Goal: Task Accomplishment & Management: Use online tool/utility

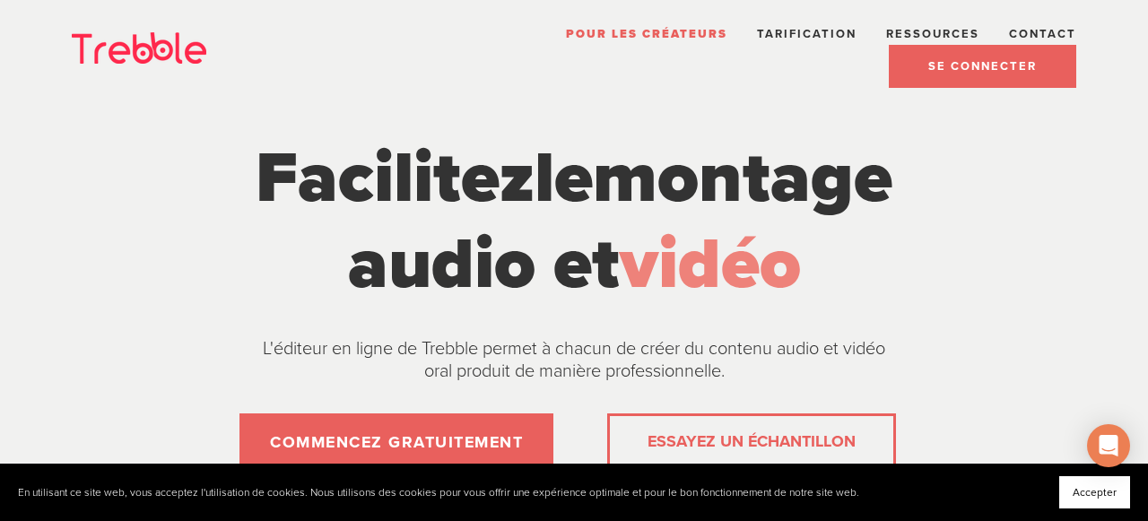
click at [955, 69] on font "SE CONNECTER" at bounding box center [983, 66] width 109 height 14
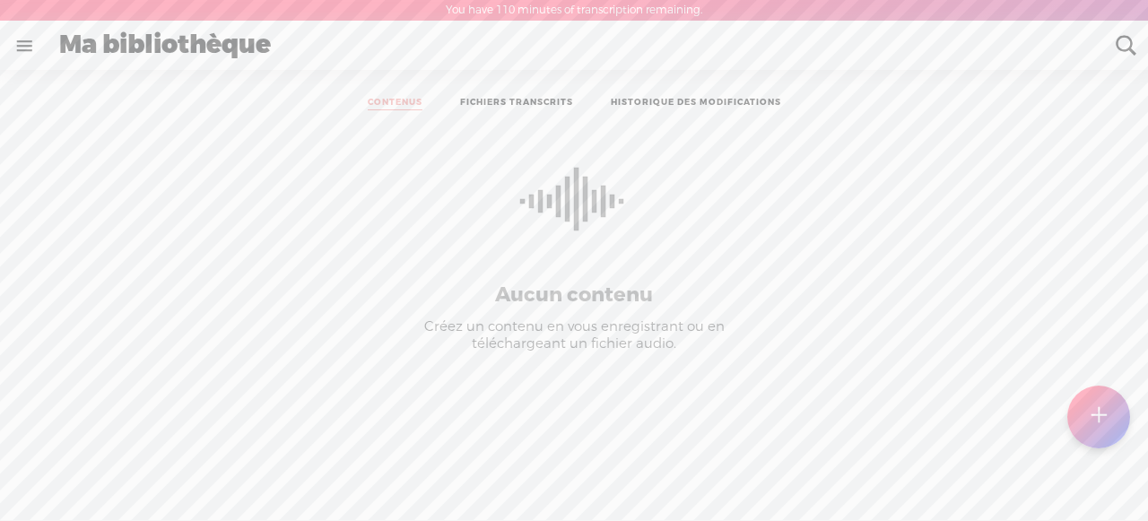
click at [527, 100] on link "FICHIERS TRANSCRITS" at bounding box center [516, 103] width 113 height 13
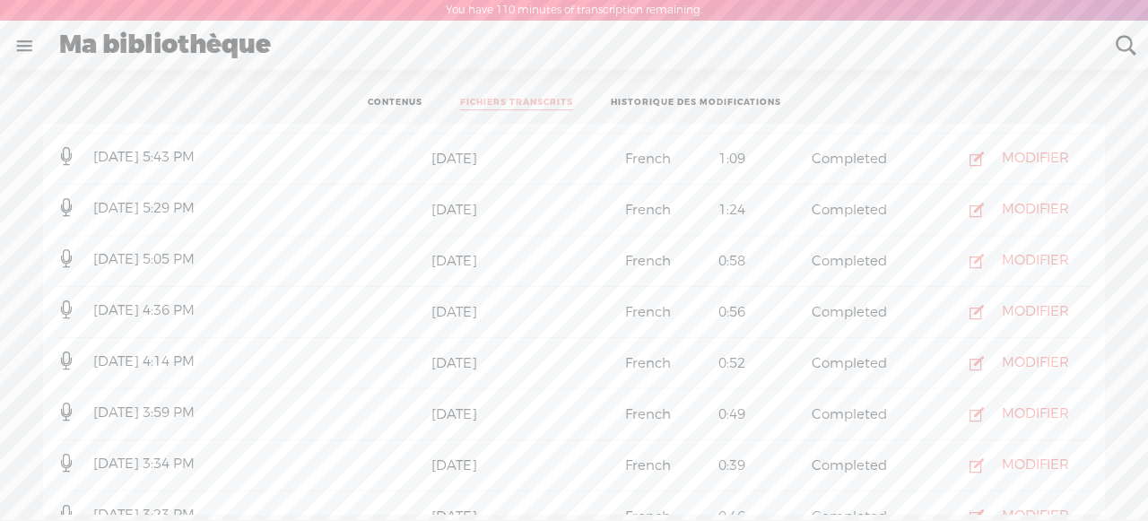
scroll to position [184, 0]
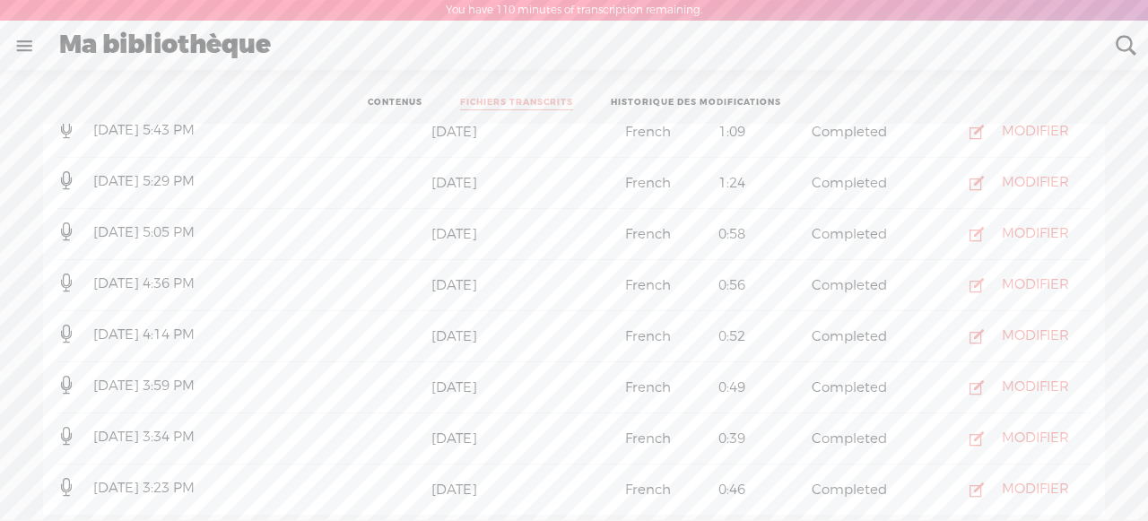
click at [174, 483] on span "July 24, 2025 3:23 PM" at bounding box center [144, 488] width 109 height 18
click at [394, 105] on link "CONTENUS" at bounding box center [395, 103] width 55 height 13
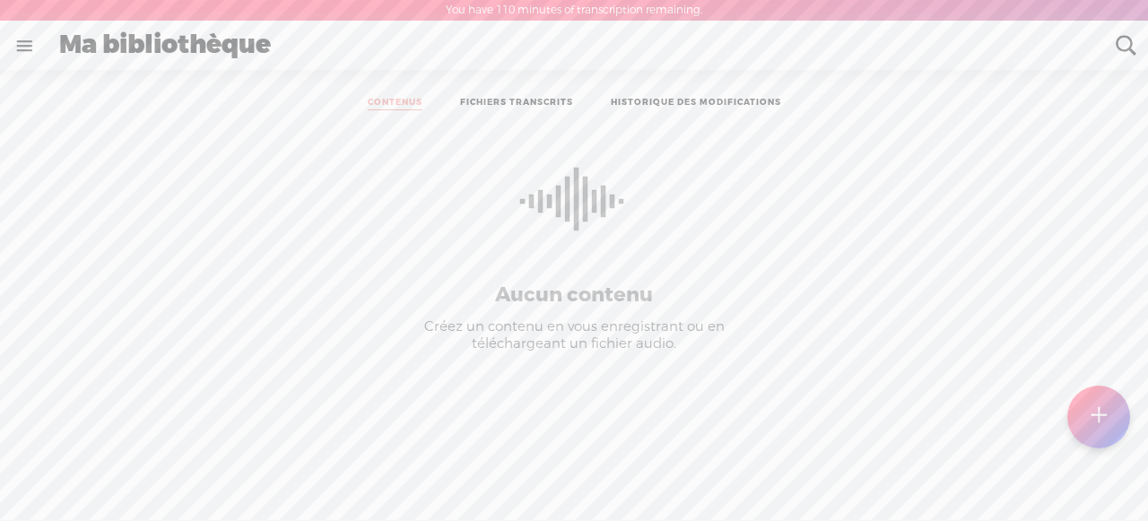
click at [27, 45] on link at bounding box center [24, 45] width 47 height 47
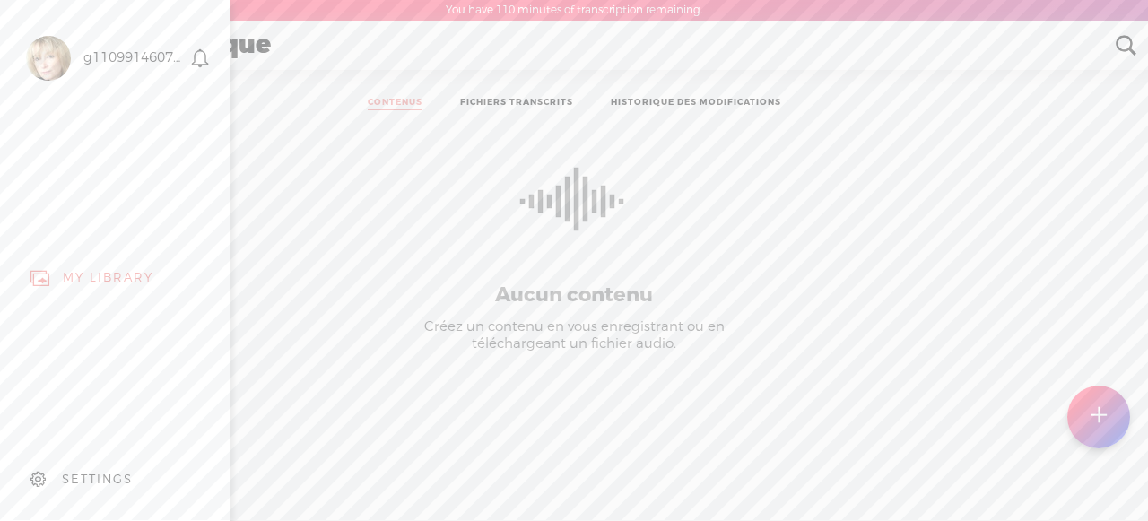
click at [100, 270] on div "MY LIBRARY" at bounding box center [108, 277] width 91 height 15
click at [132, 56] on div "g110991460737760317519" at bounding box center [134, 58] width 102 height 18
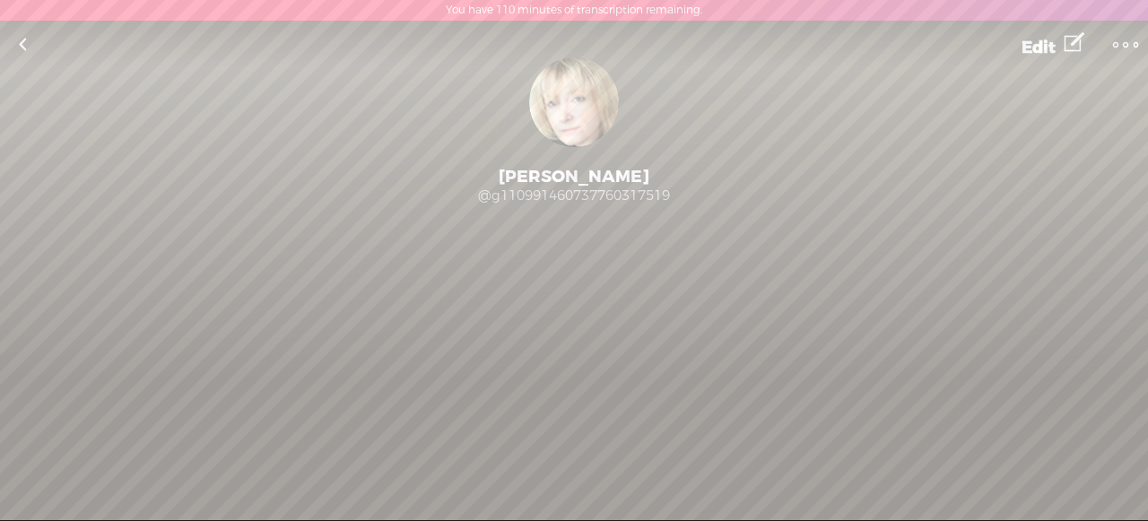
click at [22, 43] on link at bounding box center [22, 45] width 45 height 47
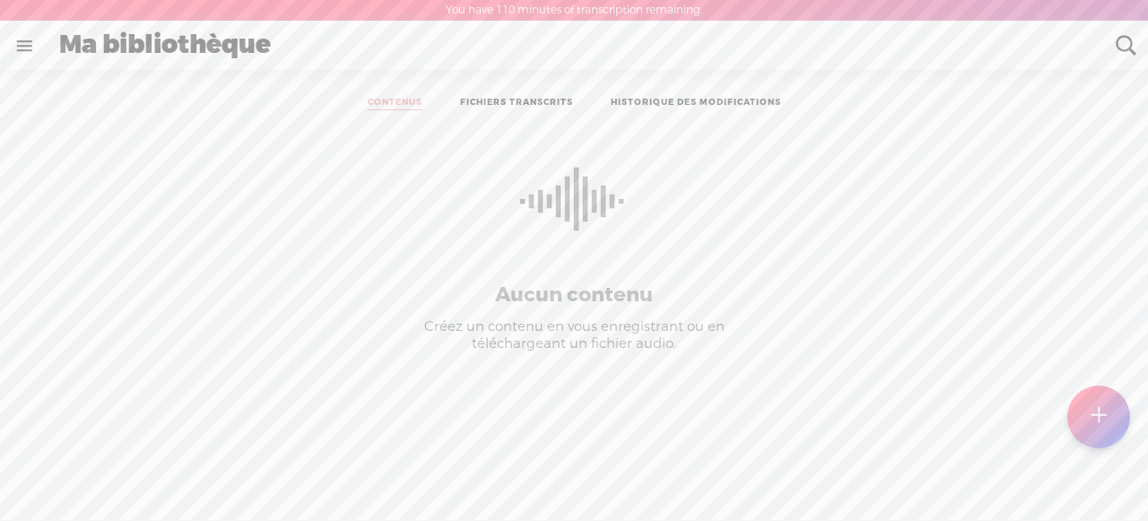
click at [478, 98] on link "FICHIERS TRANSCRITS" at bounding box center [516, 103] width 113 height 13
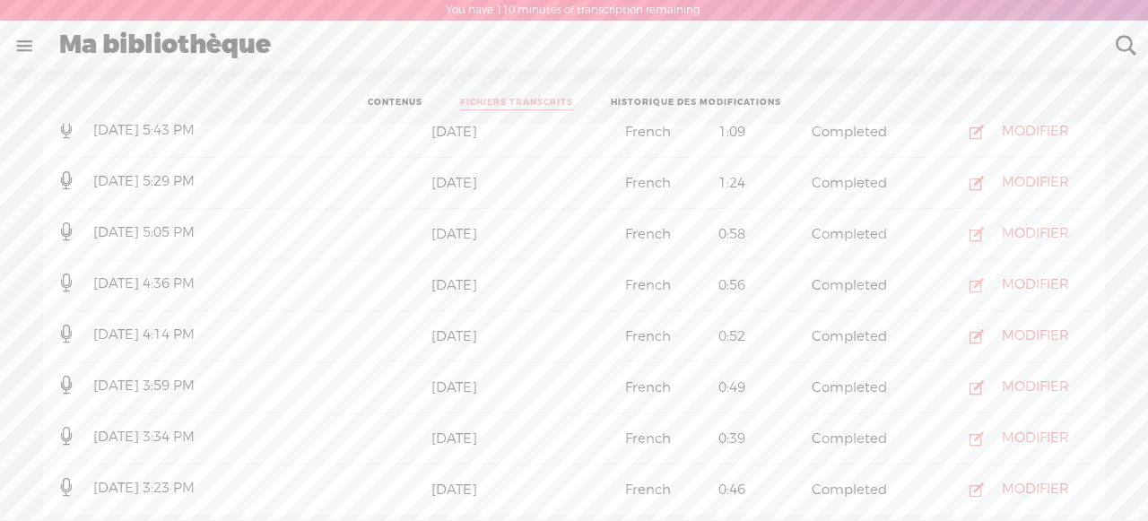
click at [184, 483] on span "July 24, 2025 3:23 PM" at bounding box center [144, 488] width 109 height 18
click at [63, 489] on icon at bounding box center [66, 487] width 18 height 18
click at [865, 487] on div "Completed" at bounding box center [854, 490] width 93 height 21
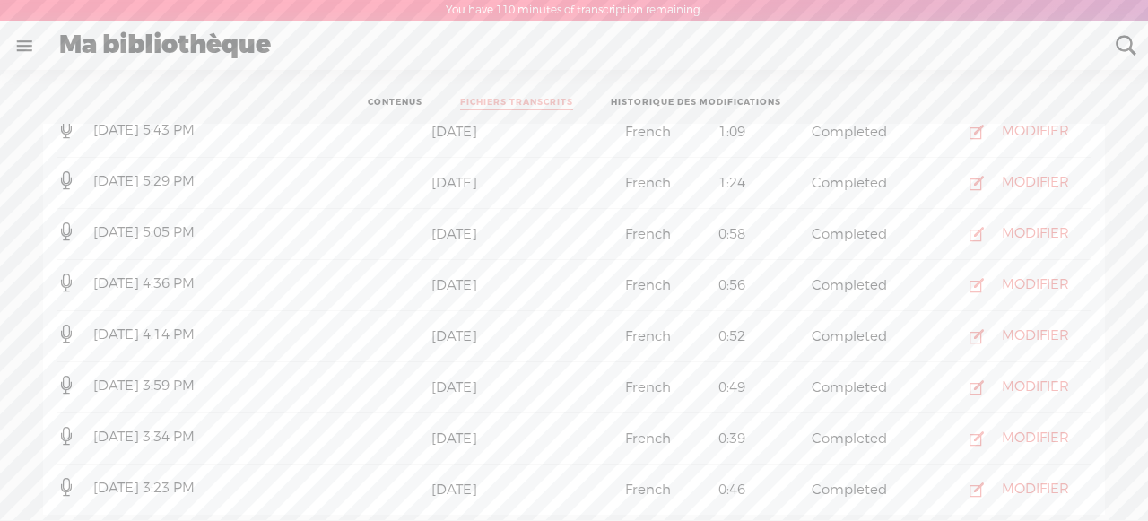
click at [865, 487] on div "Completed" at bounding box center [854, 490] width 93 height 21
click at [664, 97] on link "HISTORIQUE DES MODIFICATIONS" at bounding box center [696, 103] width 170 height 13
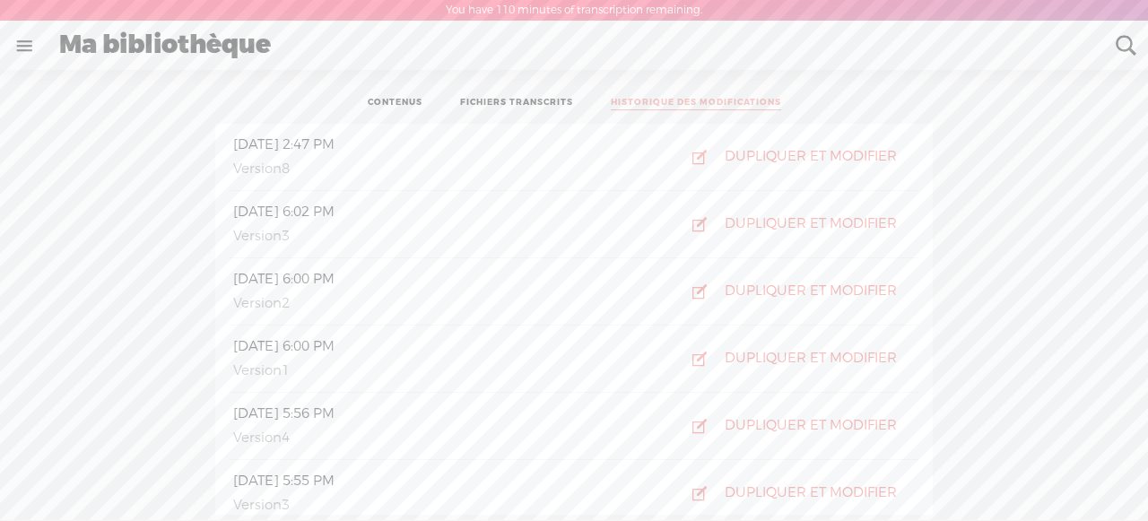
click at [384, 154] on h4 "August 4, 2025 2:47 PM" at bounding box center [427, 145] width 395 height 21
click at [751, 151] on div "DUPLIQUER ET MODIFIER" at bounding box center [811, 157] width 172 height 18
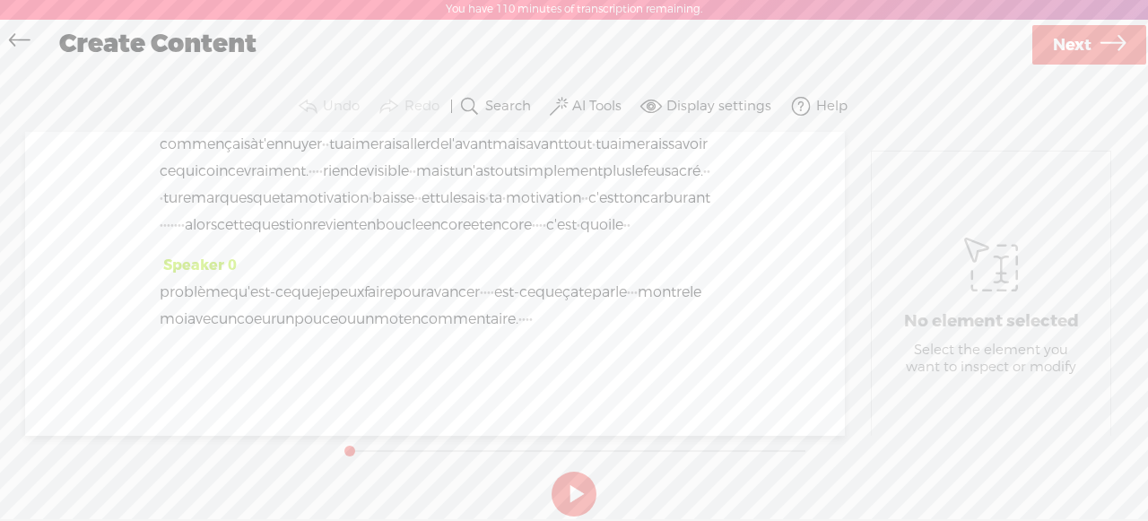
scroll to position [196, 0]
click at [572, 496] on button at bounding box center [574, 494] width 45 height 45
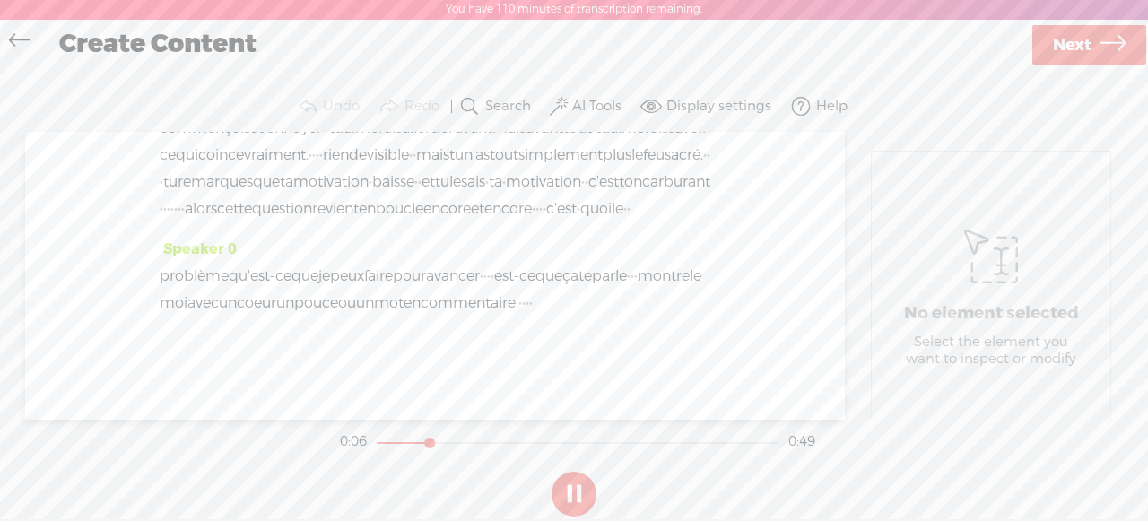
click at [572, 497] on button at bounding box center [574, 494] width 45 height 45
click at [1065, 44] on span "Next" at bounding box center [1072, 45] width 39 height 46
